Goal: Navigation & Orientation: Find specific page/section

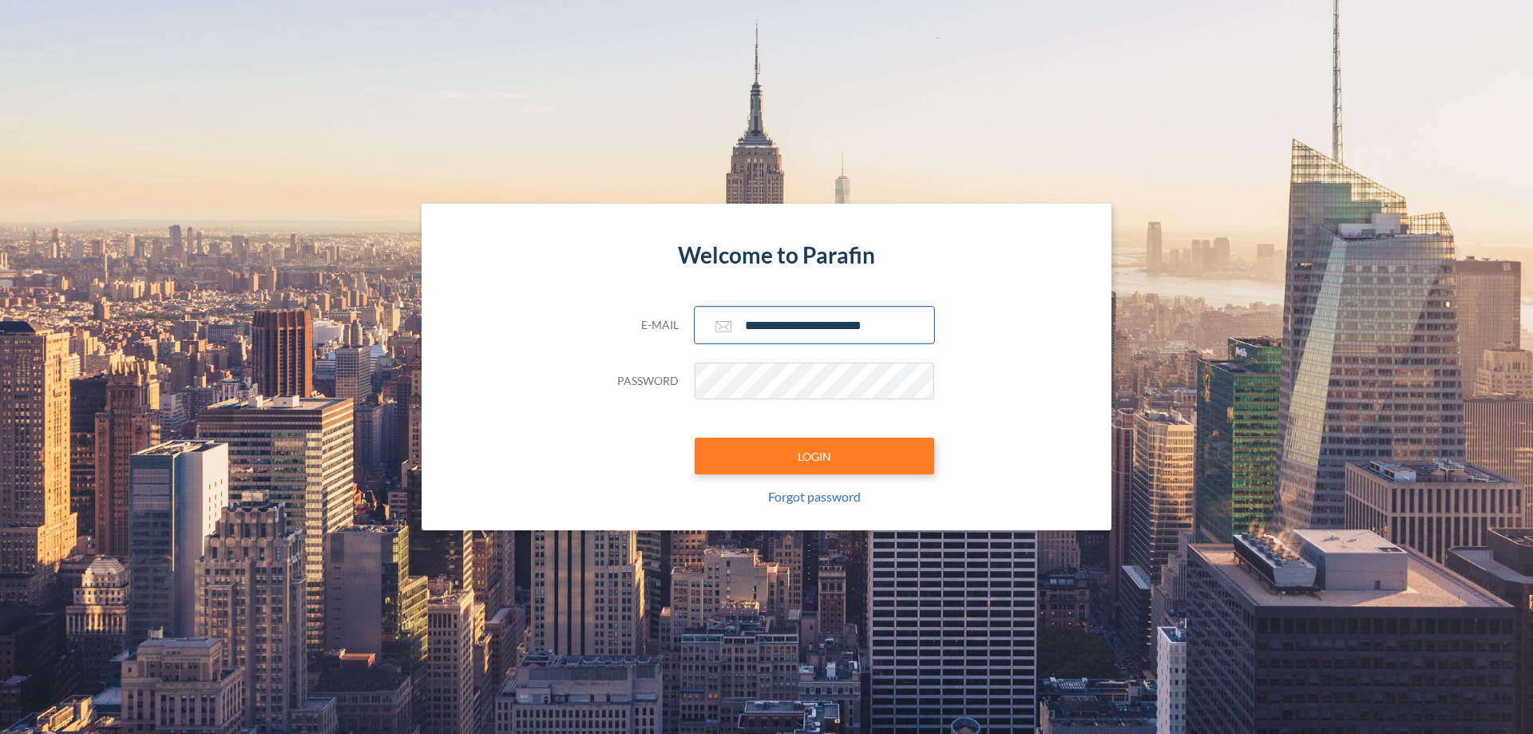
type input "**********"
click at [814, 456] on button "LOGIN" at bounding box center [815, 456] width 240 height 37
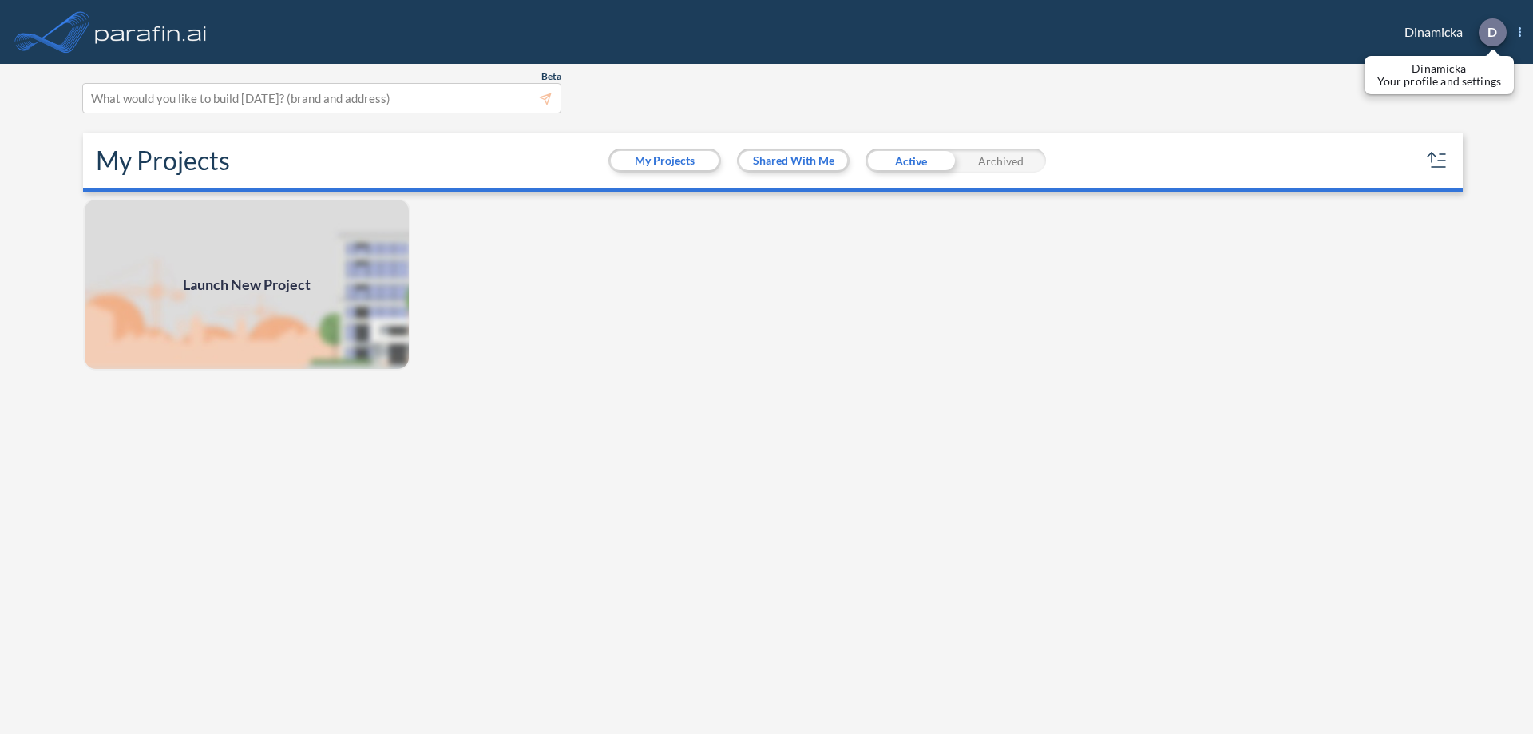
click at [1491, 32] on p "D" at bounding box center [1492, 32] width 10 height 14
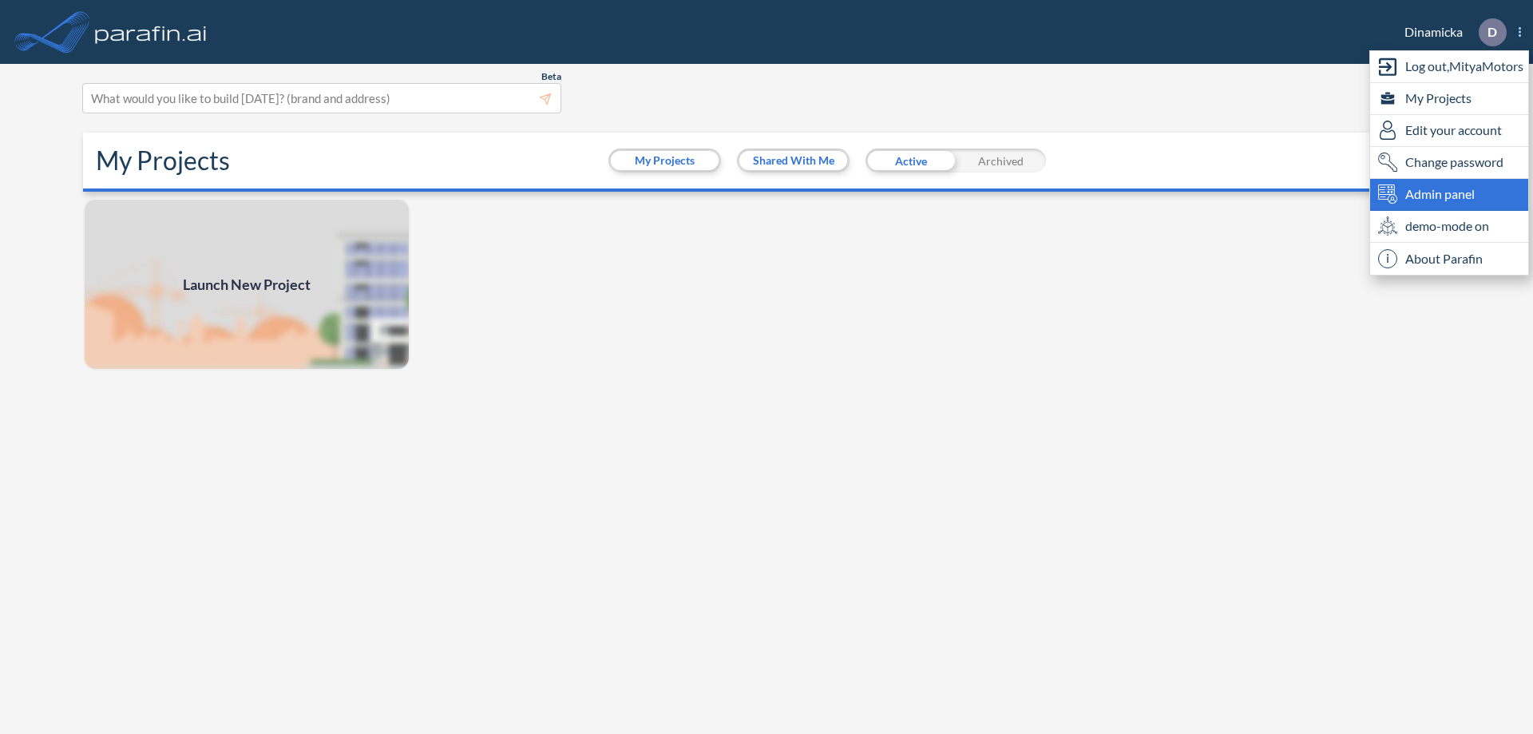
click at [1449, 194] on span "Admin panel" at bounding box center [1439, 193] width 69 height 19
